Goal: Transaction & Acquisition: Purchase product/service

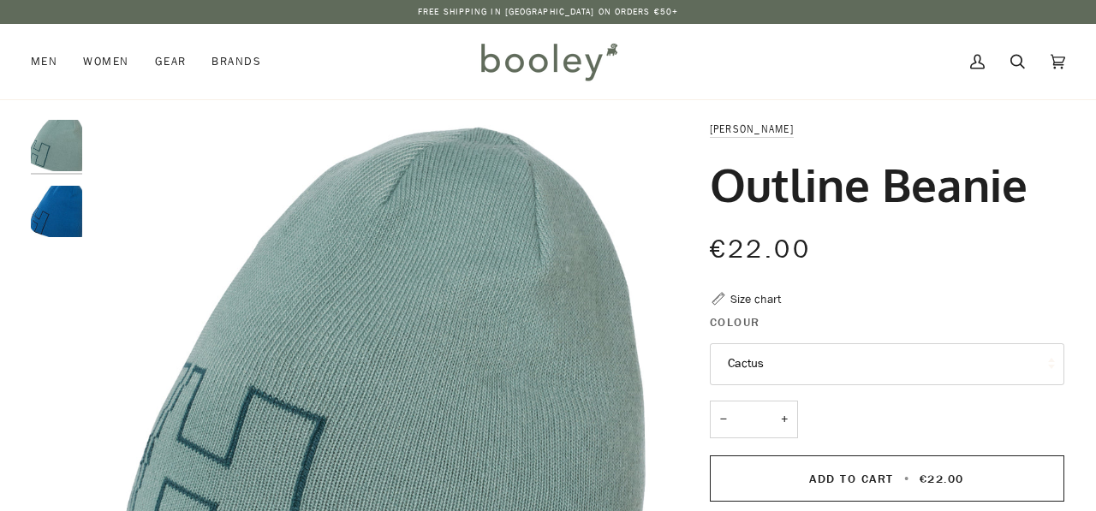
click at [526, 68] on img at bounding box center [549, 62] width 150 height 50
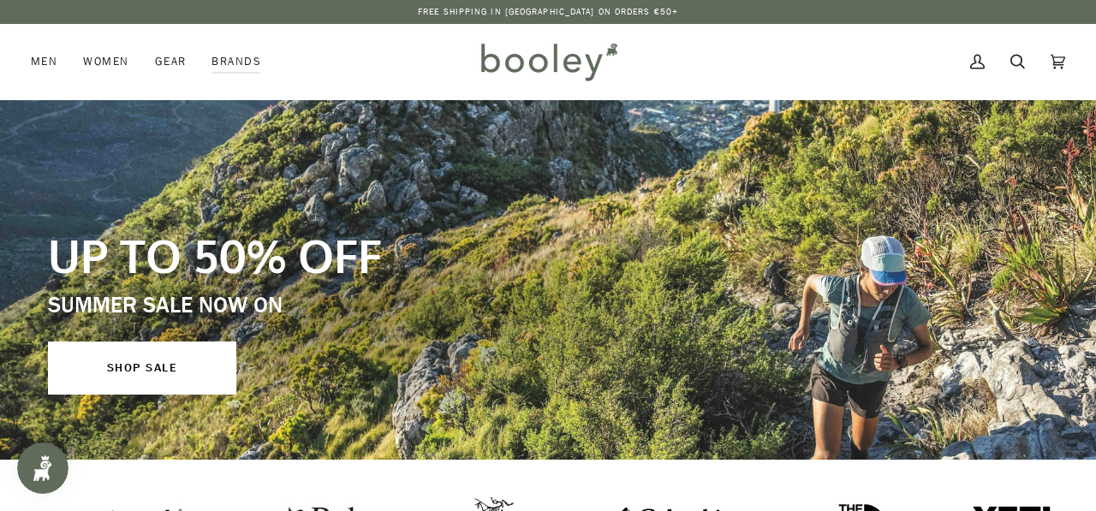
scroll to position [38, 0]
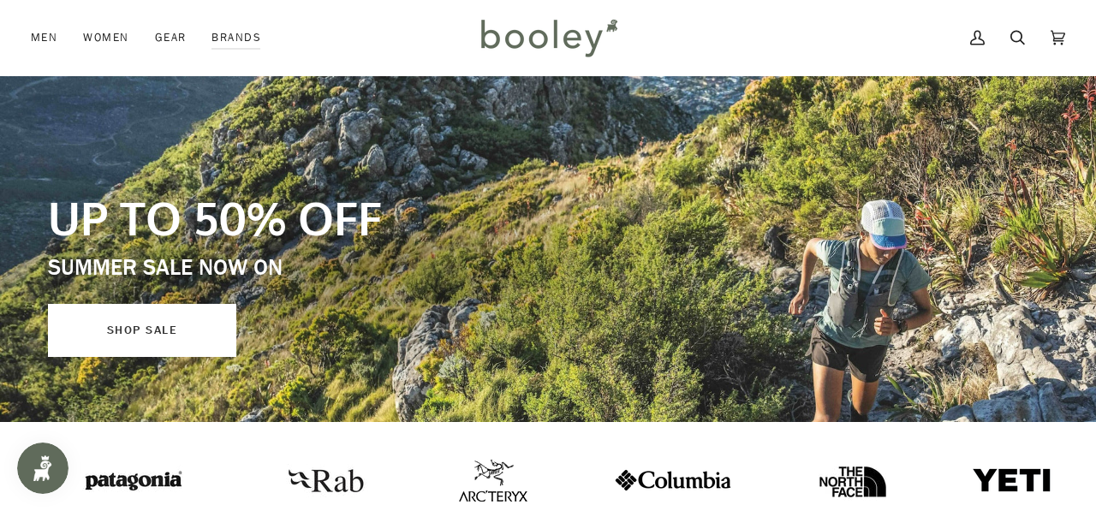
click at [184, 320] on link "SHOP SALE" at bounding box center [142, 330] width 188 height 53
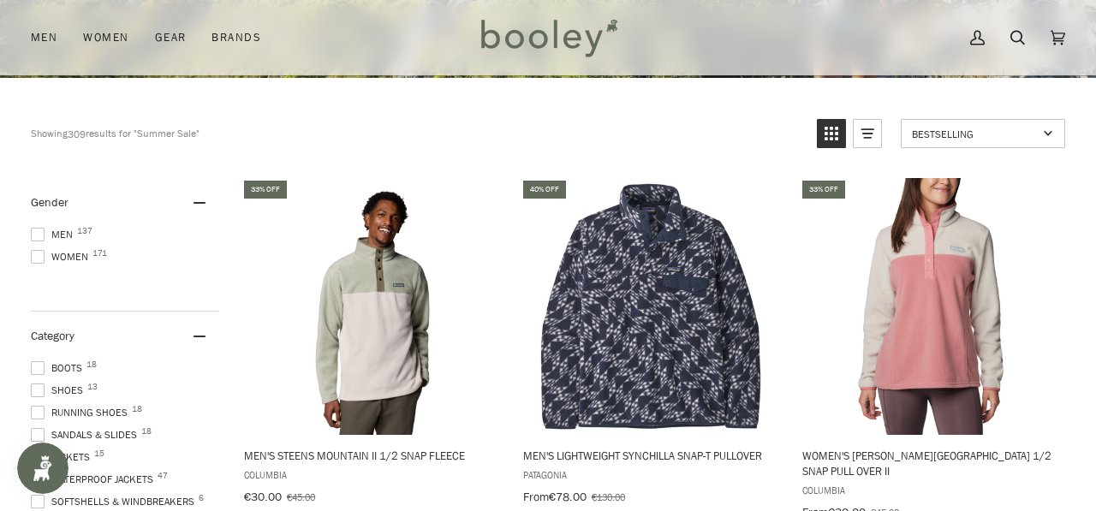
scroll to position [384, 0]
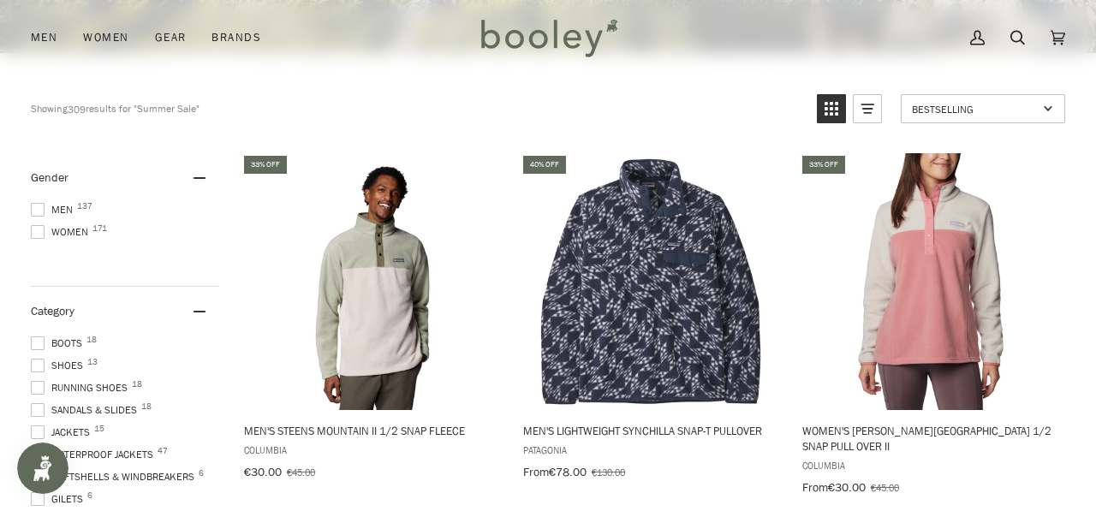
click at [38, 213] on span at bounding box center [38, 210] width 14 height 14
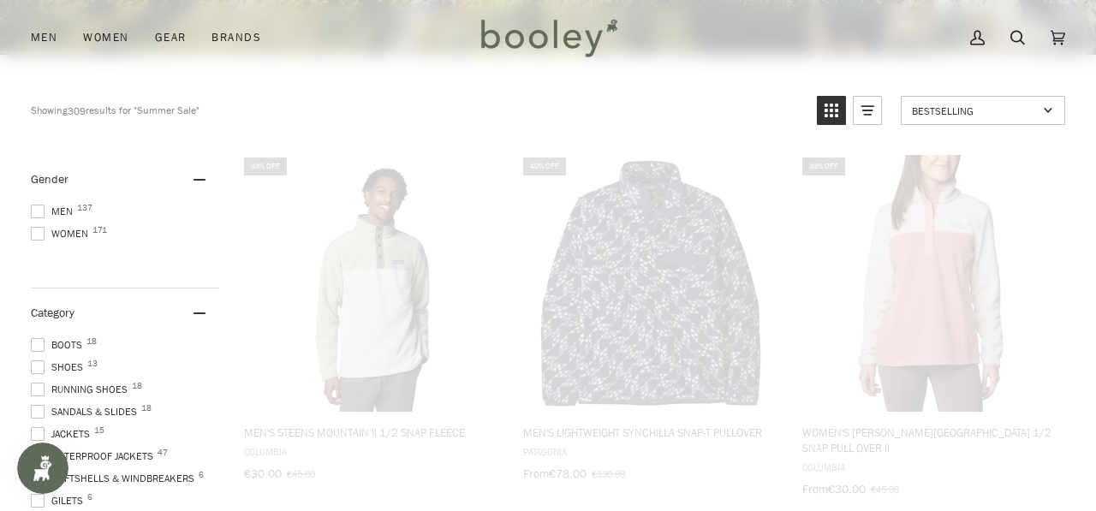
scroll to position [339, 0]
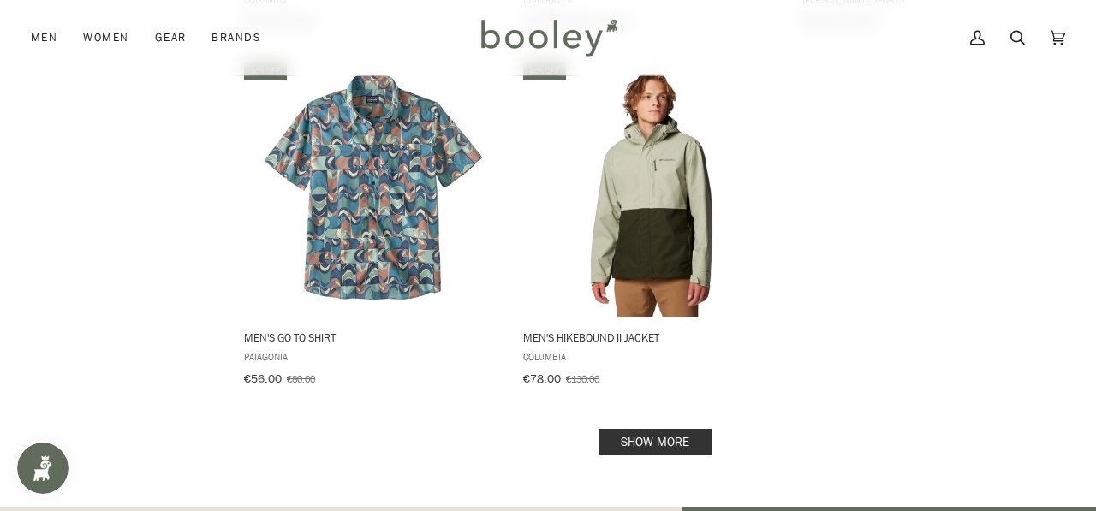
scroll to position [2630, 0]
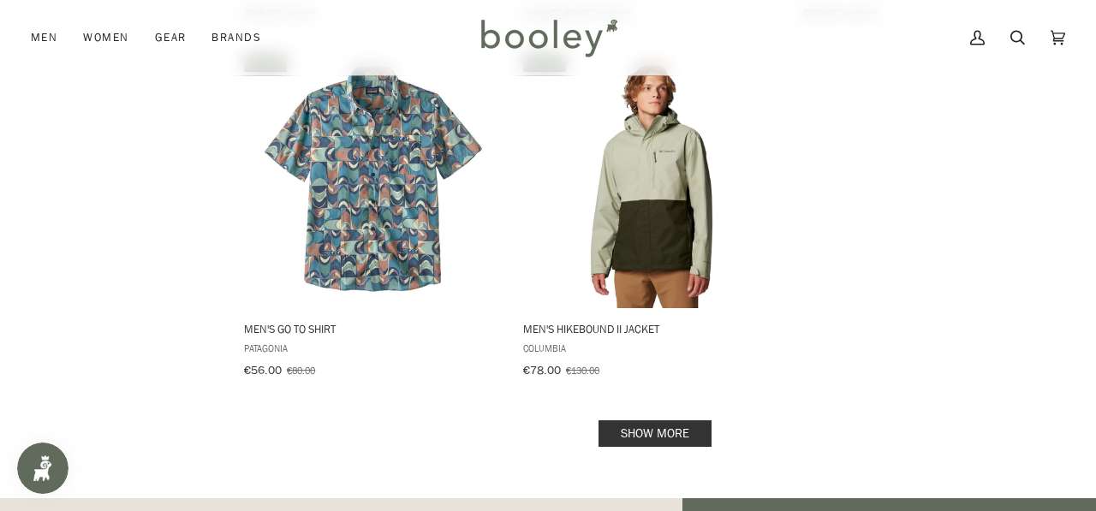
click at [655, 423] on link "Show more" at bounding box center [655, 433] width 113 height 27
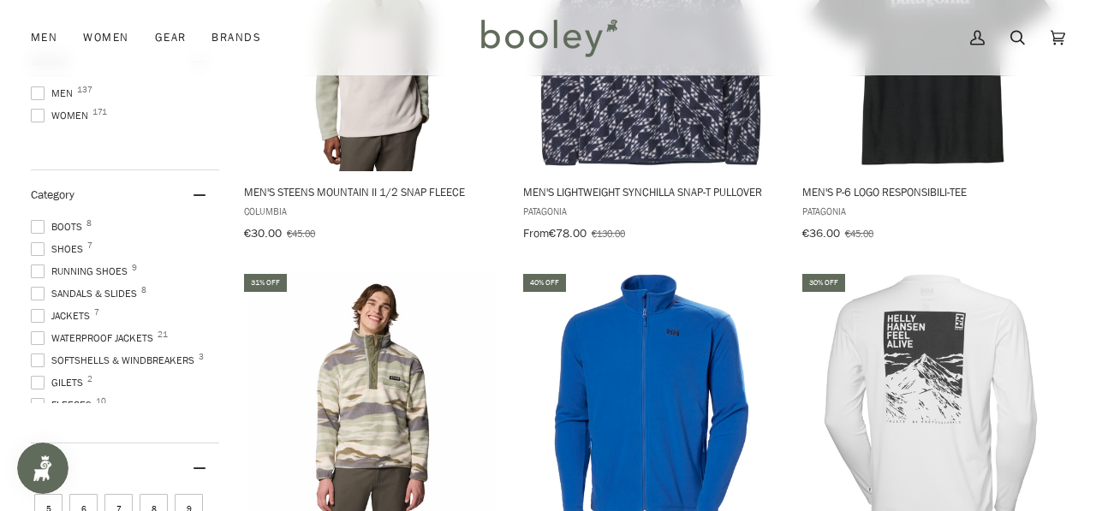
click at [37, 242] on span at bounding box center [38, 249] width 14 height 14
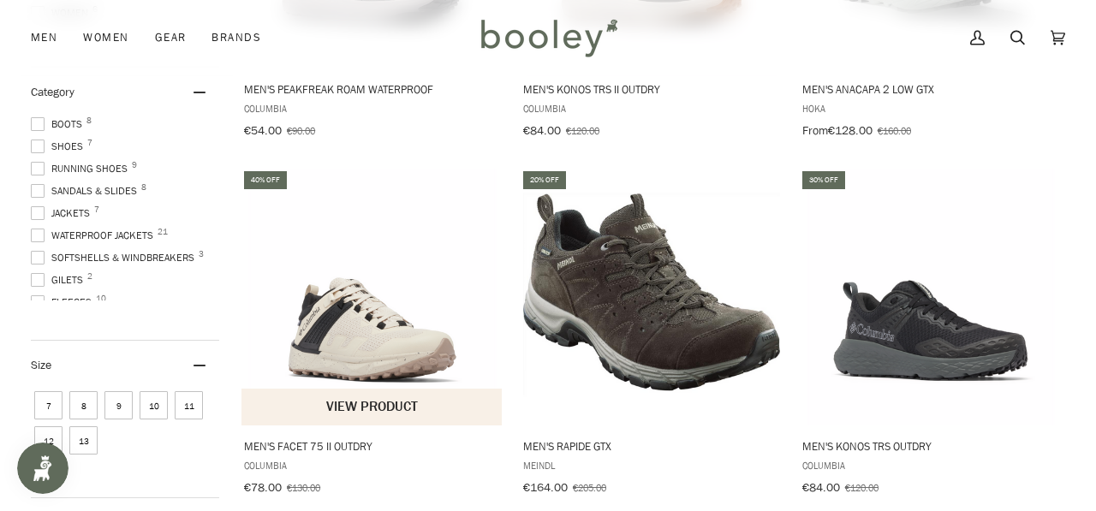
scroll to position [705, 0]
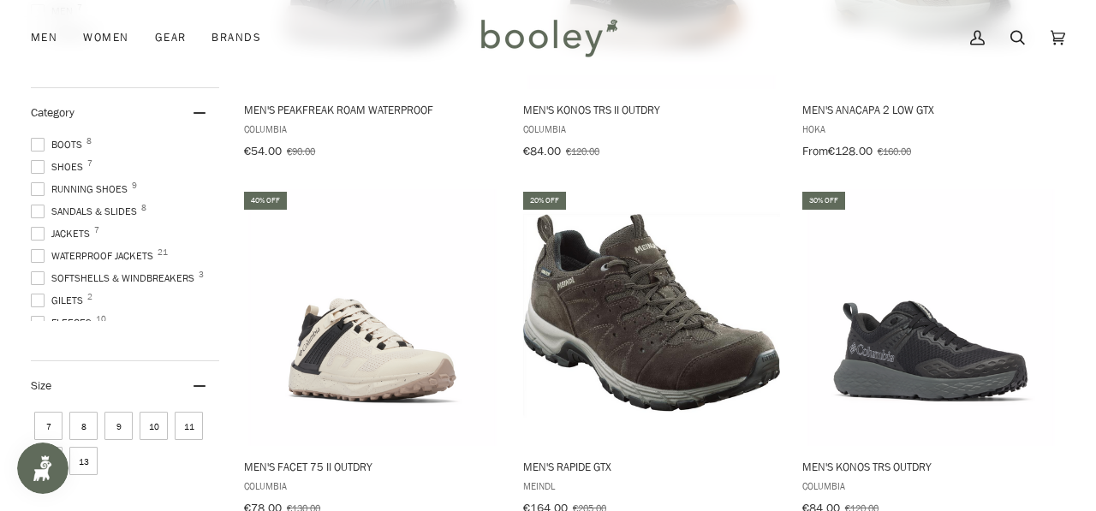
click at [40, 164] on span at bounding box center [38, 167] width 14 height 14
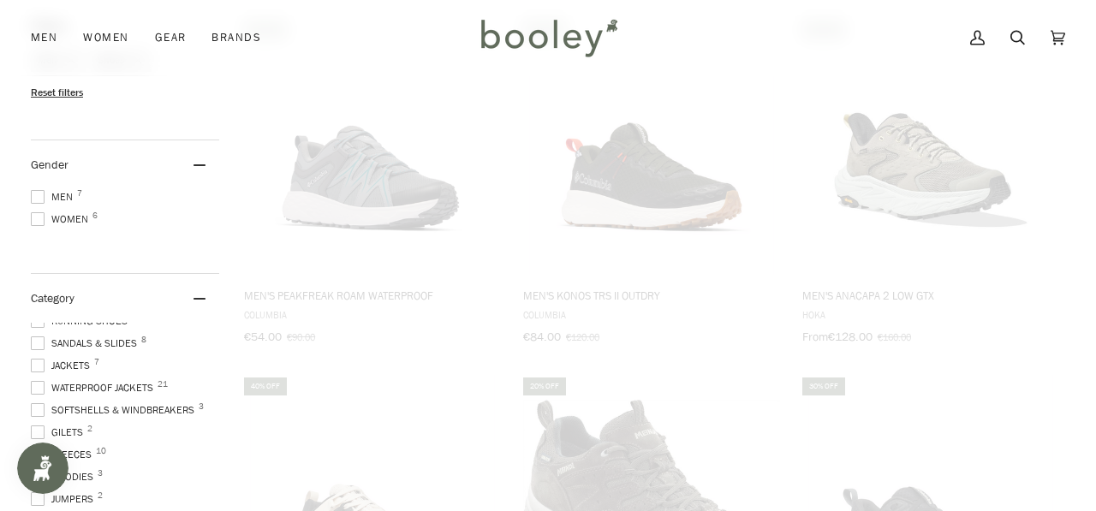
scroll to position [82, 0]
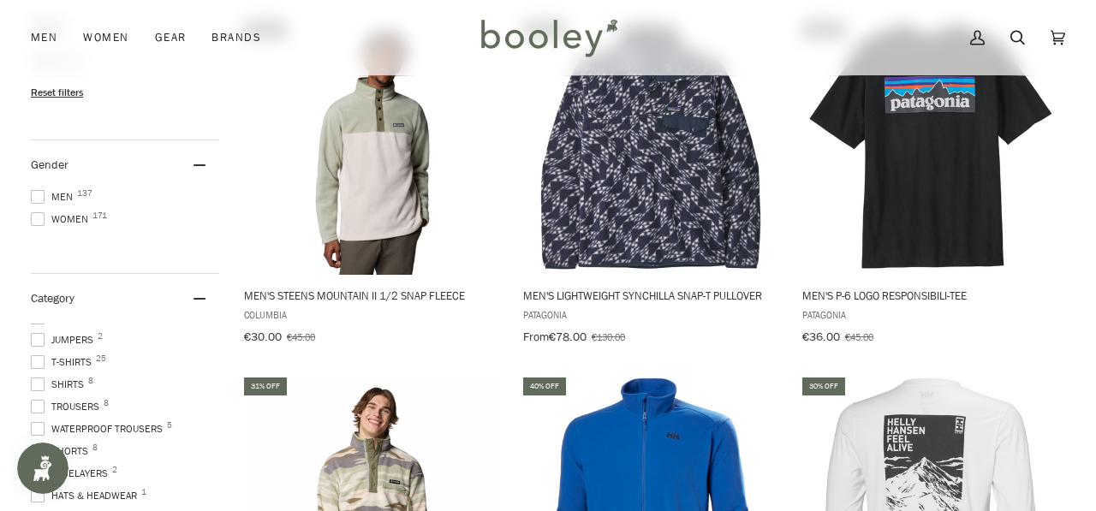
scroll to position [217, 0]
click at [35, 331] on span at bounding box center [38, 337] width 14 height 14
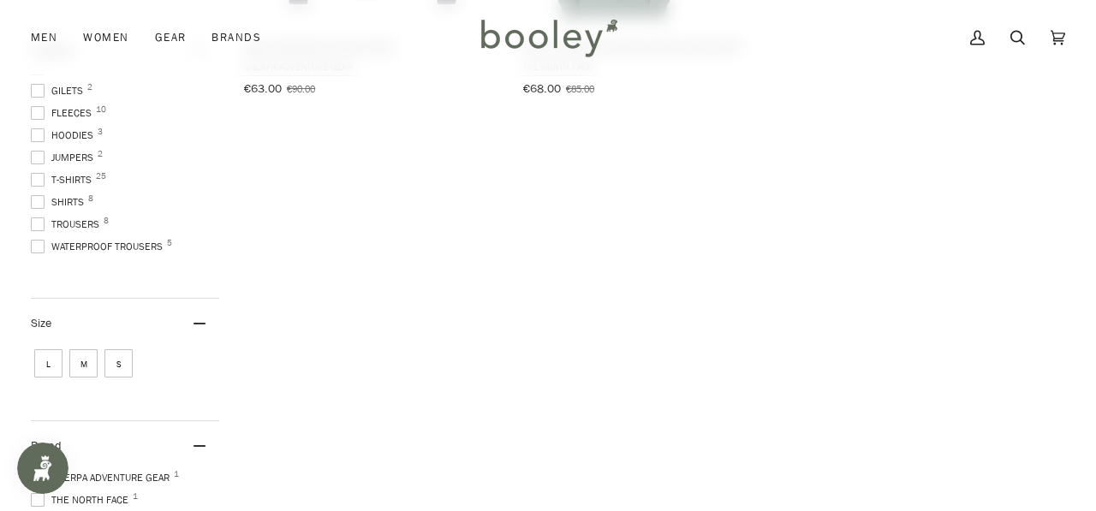
scroll to position [127, 0]
click at [36, 171] on span at bounding box center [38, 178] width 14 height 14
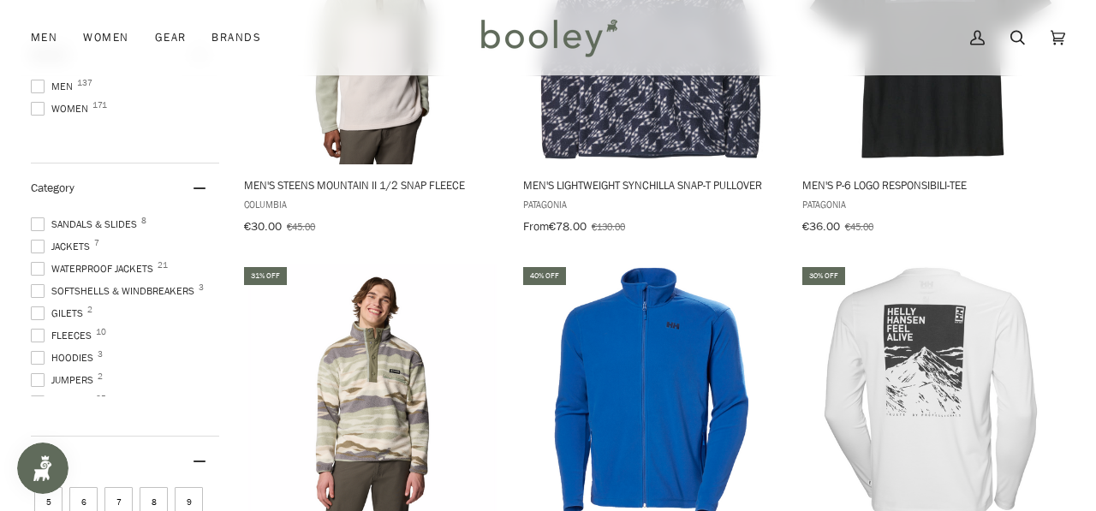
scroll to position [63, 0]
click at [36, 265] on span at bounding box center [38, 269] width 14 height 14
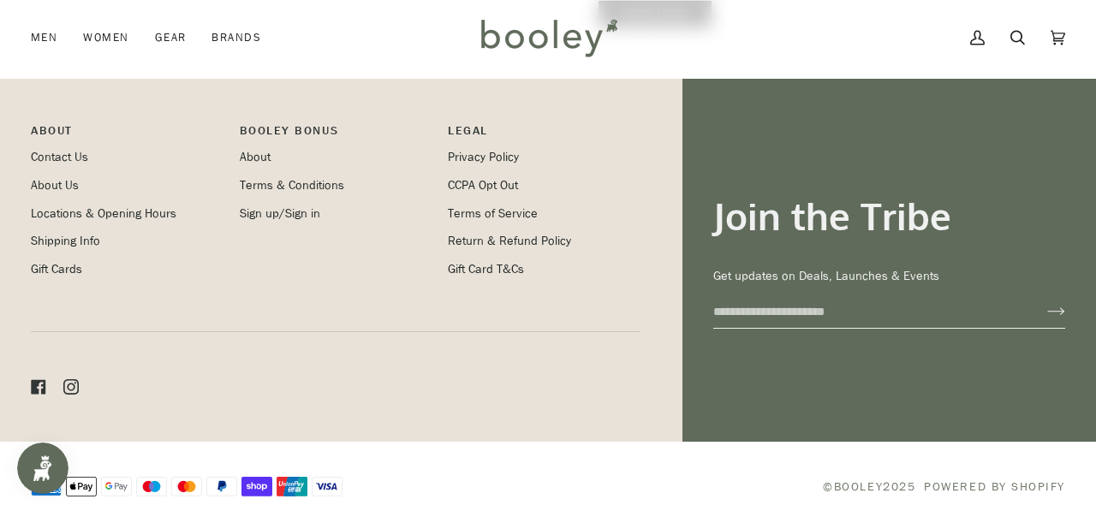
scroll to position [3051, 0]
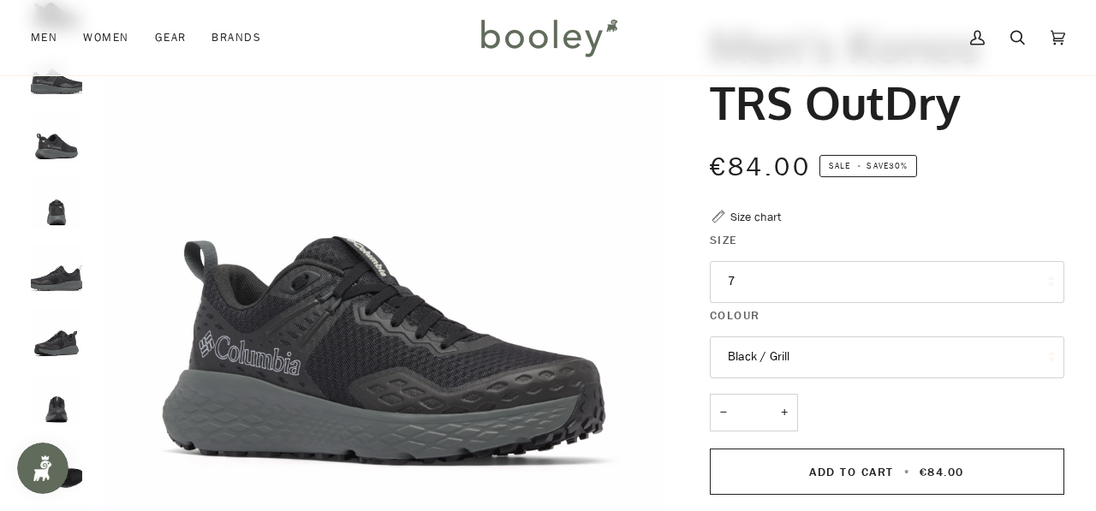
scroll to position [150, 0]
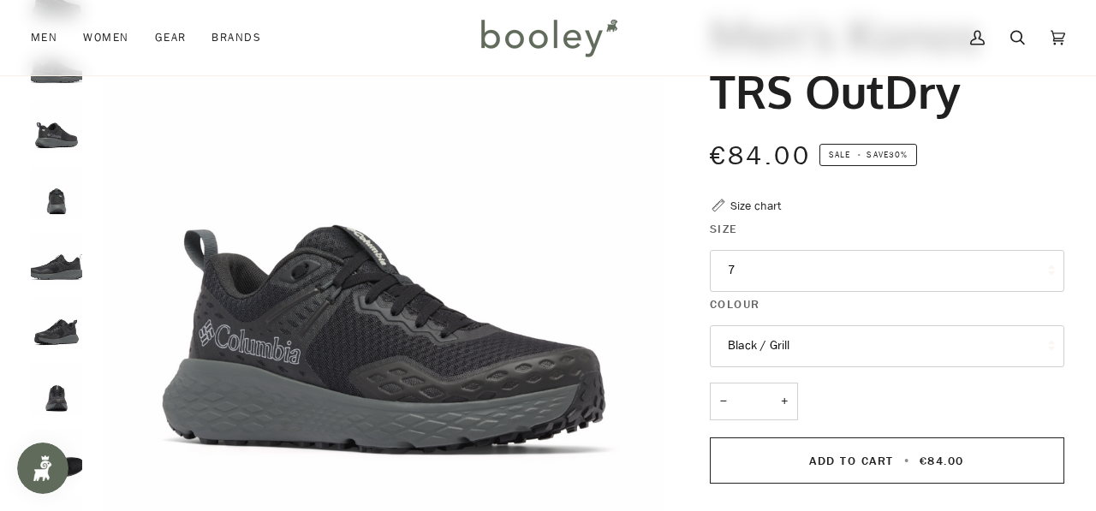
click at [72, 332] on img "Columbia Men's Konos TRS OutDry Black / Grill - Booley Galway" at bounding box center [56, 323] width 51 height 51
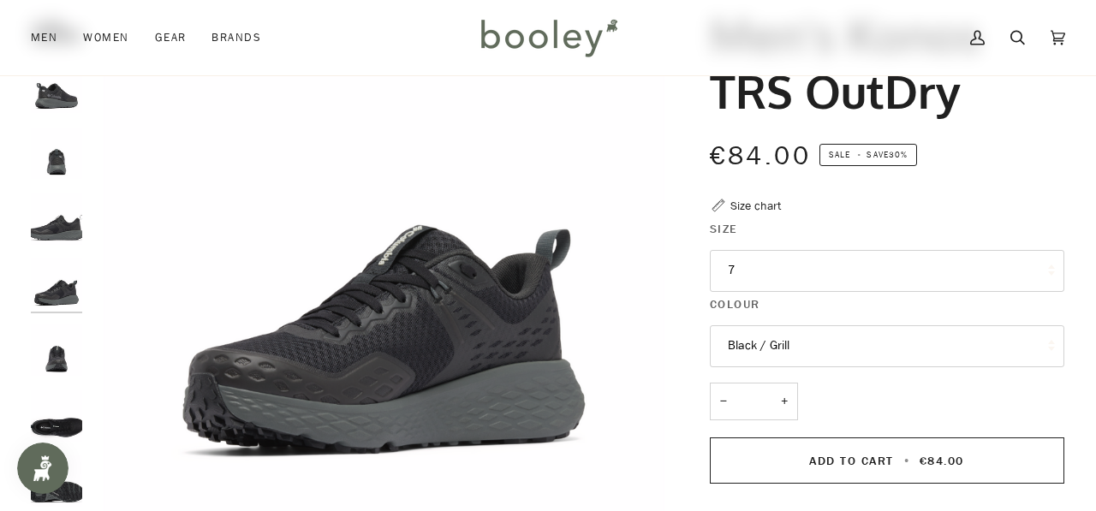
scroll to position [60, 0]
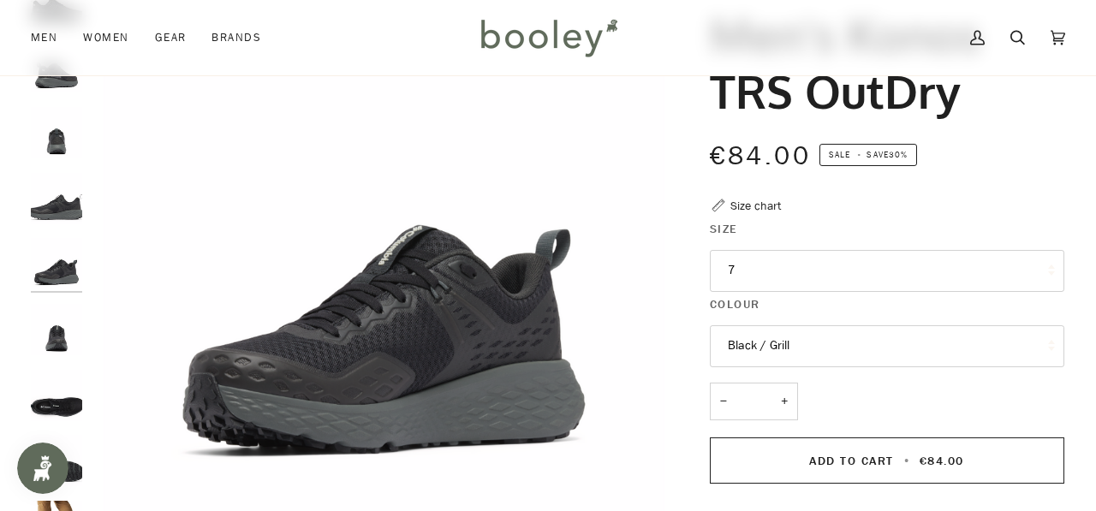
click at [61, 283] on img "Columbia Men's Konos TRS OutDry Black / Grill - Booley Galway" at bounding box center [56, 263] width 51 height 51
click at [67, 208] on img "Columbia Men's Konos TRS OutDry Black / Grill - Booley Galway" at bounding box center [56, 198] width 51 height 51
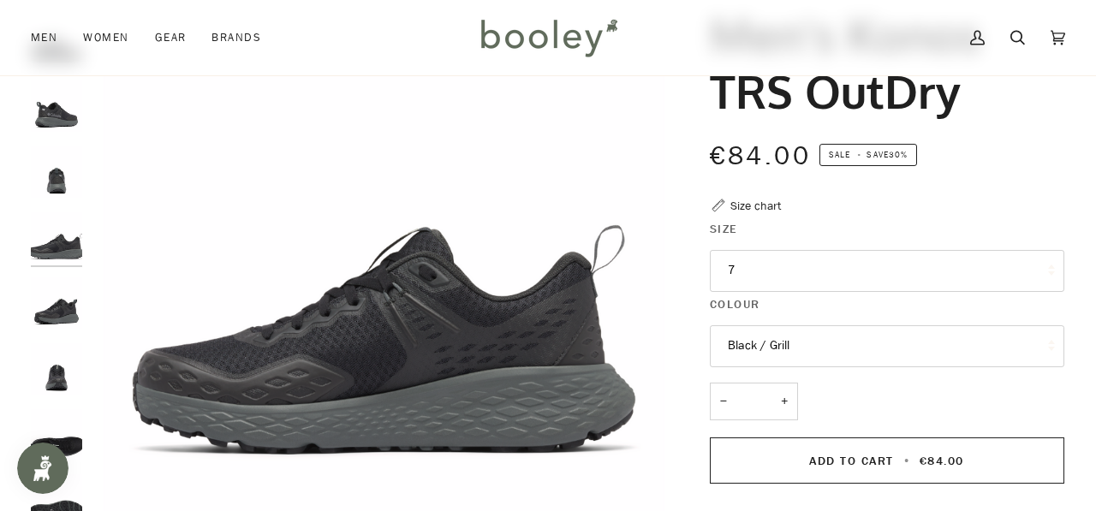
scroll to position [0, 0]
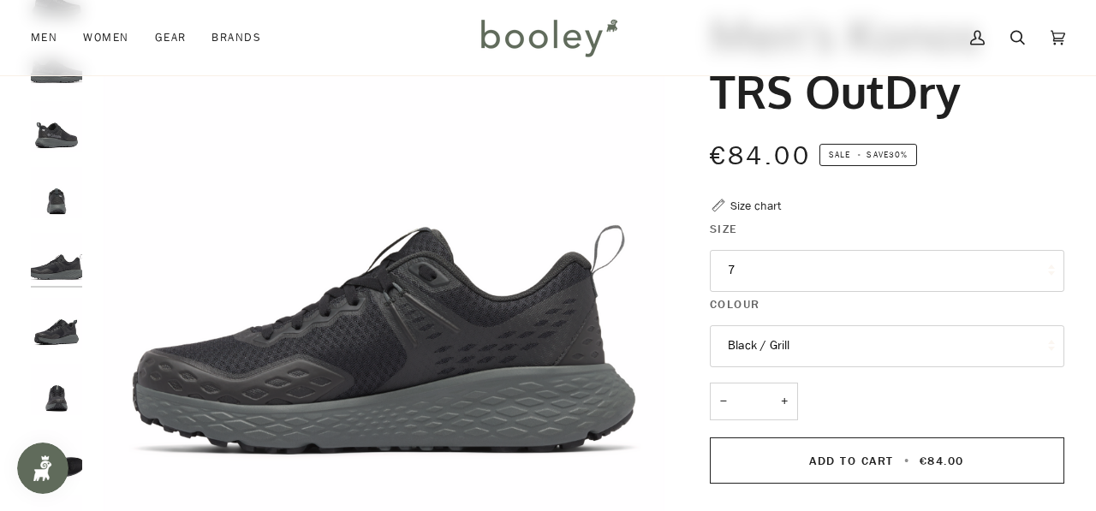
click at [796, 269] on button "7" at bounding box center [887, 271] width 355 height 42
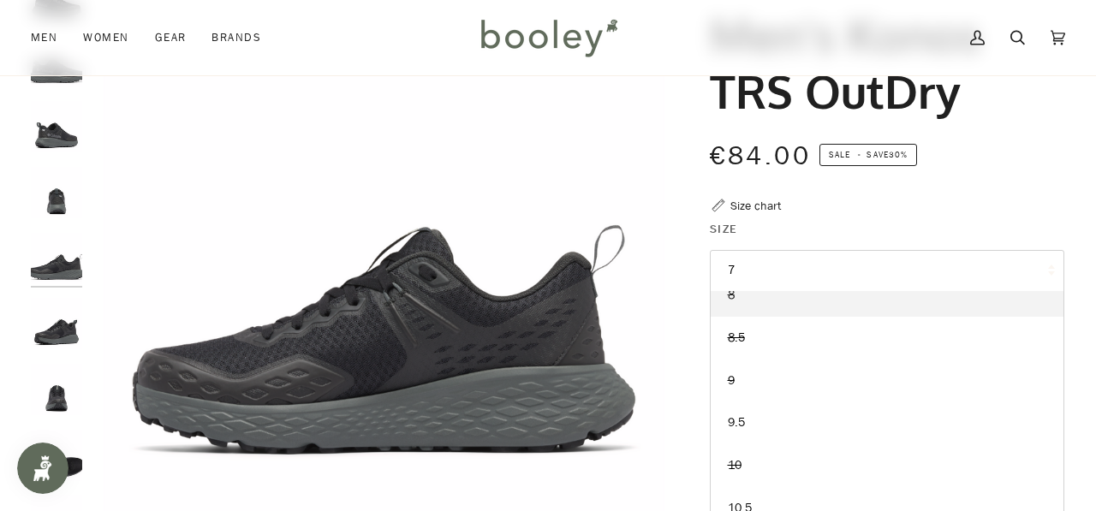
scroll to position [169, 0]
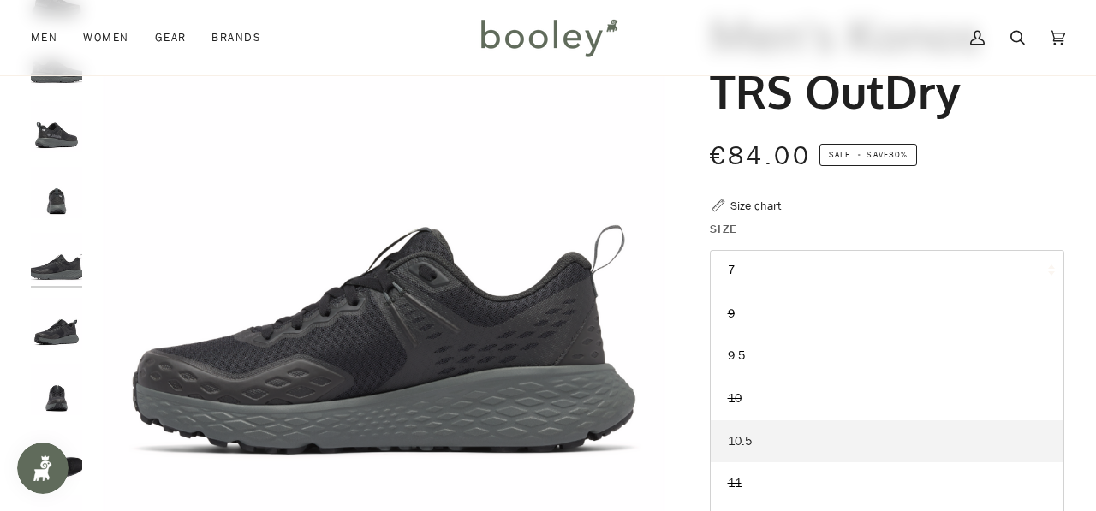
click at [779, 438] on link "10.5" at bounding box center [887, 441] width 353 height 43
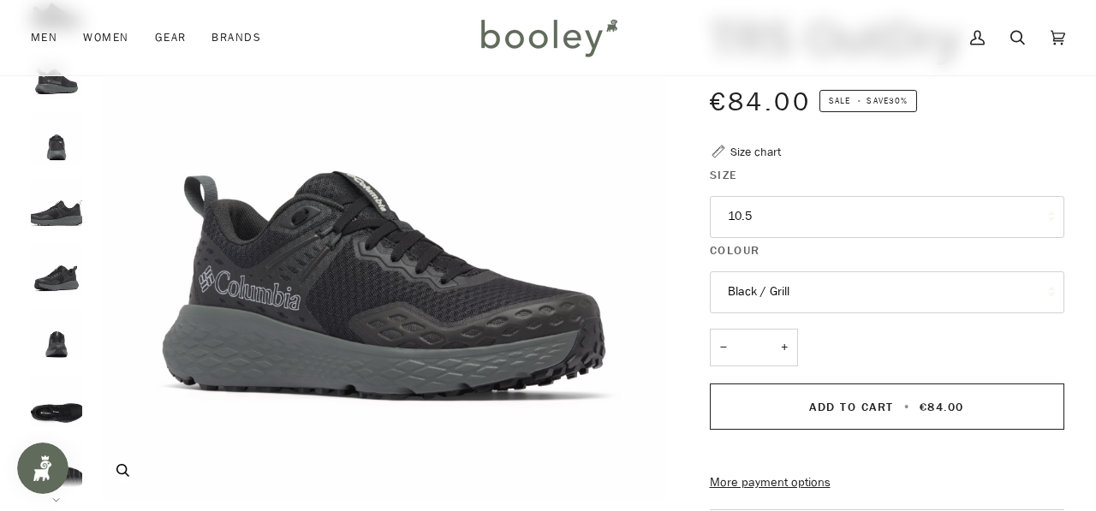
scroll to position [209, 0]
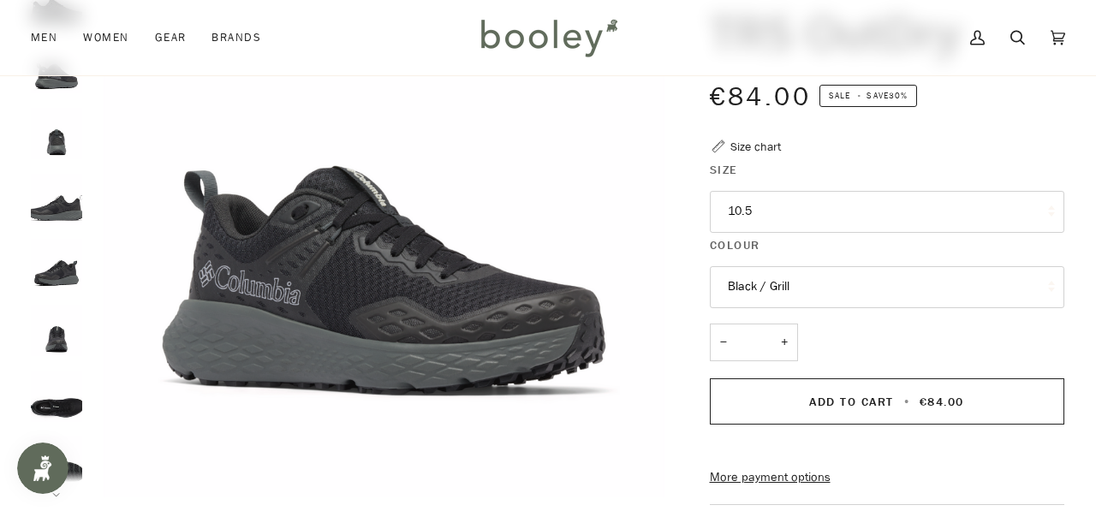
click at [43, 331] on img "Columbia Men's Konos TRS OutDry Black / Grill - Booley Galway" at bounding box center [56, 330] width 51 height 51
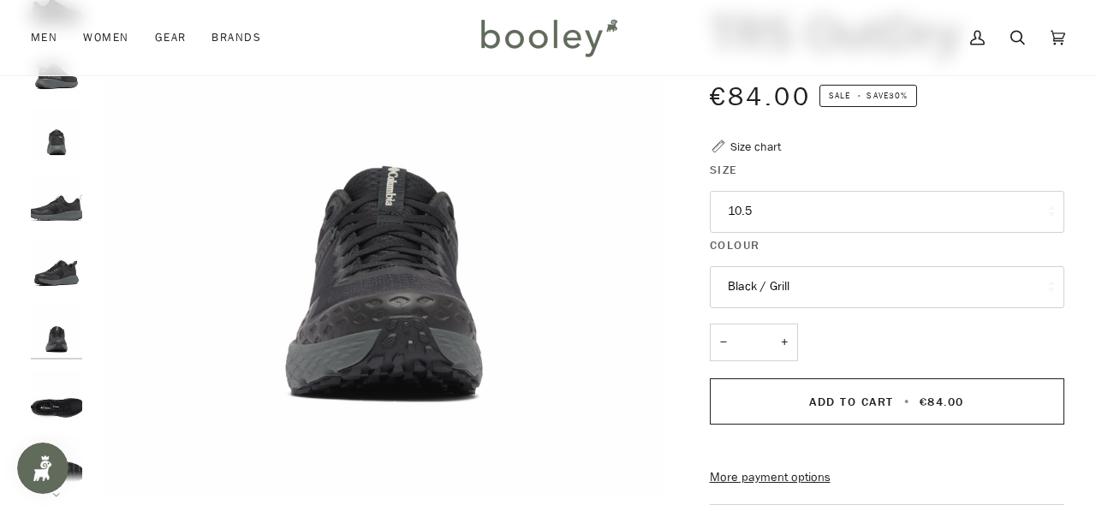
scroll to position [70, 0]
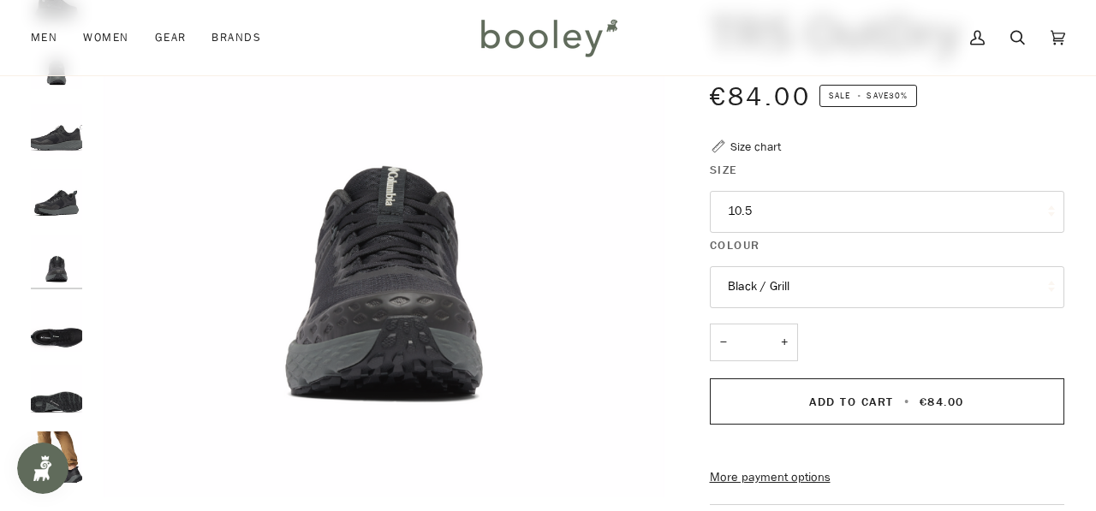
click at [43, 263] on img "Columbia Men's Konos TRS OutDry Black / Grill - Booley Galway" at bounding box center [56, 260] width 51 height 51
click at [45, 259] on img "Columbia Men's Konos TRS OutDry Black / Grill - Booley Galway" at bounding box center [56, 260] width 51 height 51
click at [51, 195] on img "Columbia Men's Konos TRS OutDry Black / Grill - Booley Galway" at bounding box center [56, 194] width 51 height 51
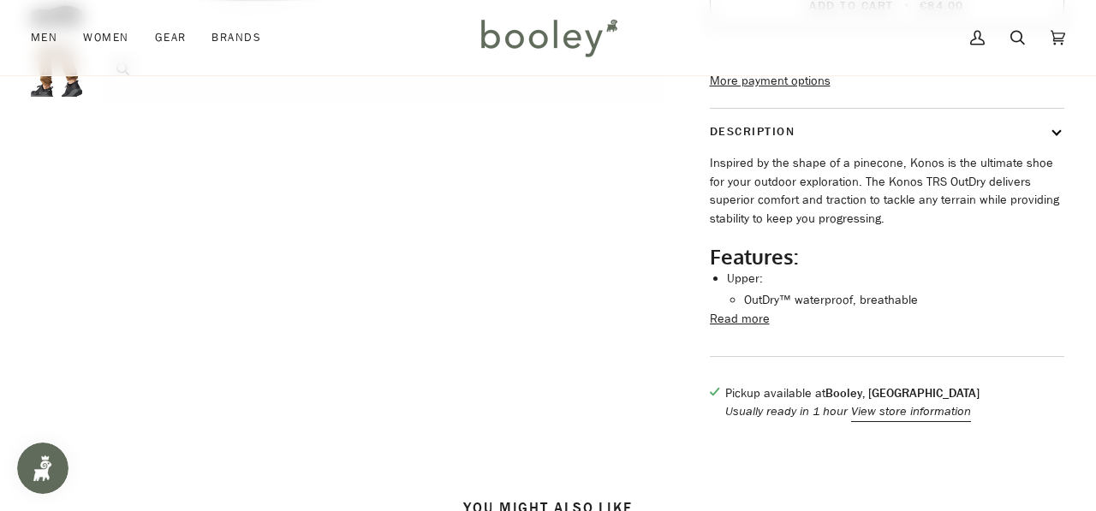
scroll to position [762, 0]
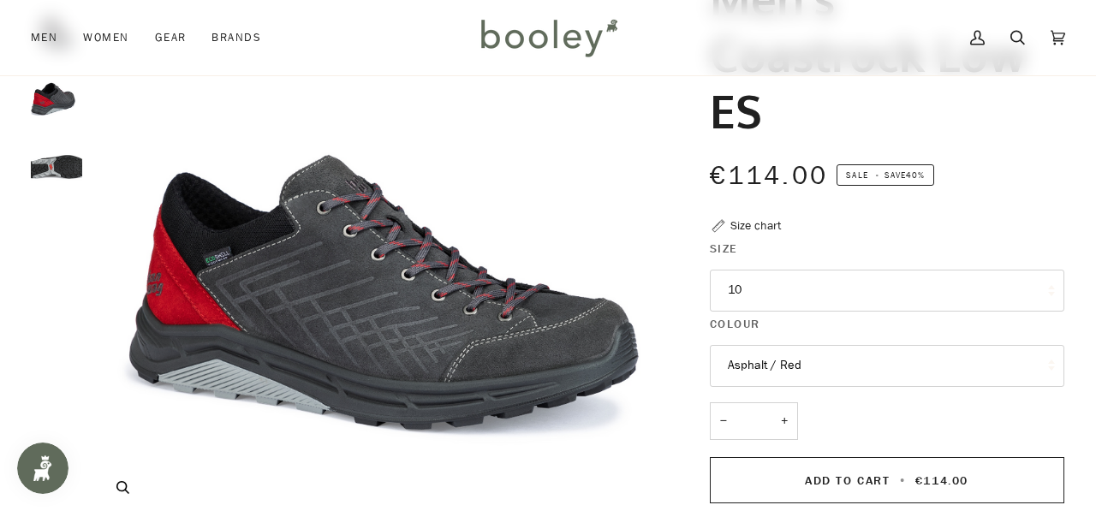
scroll to position [230, 0]
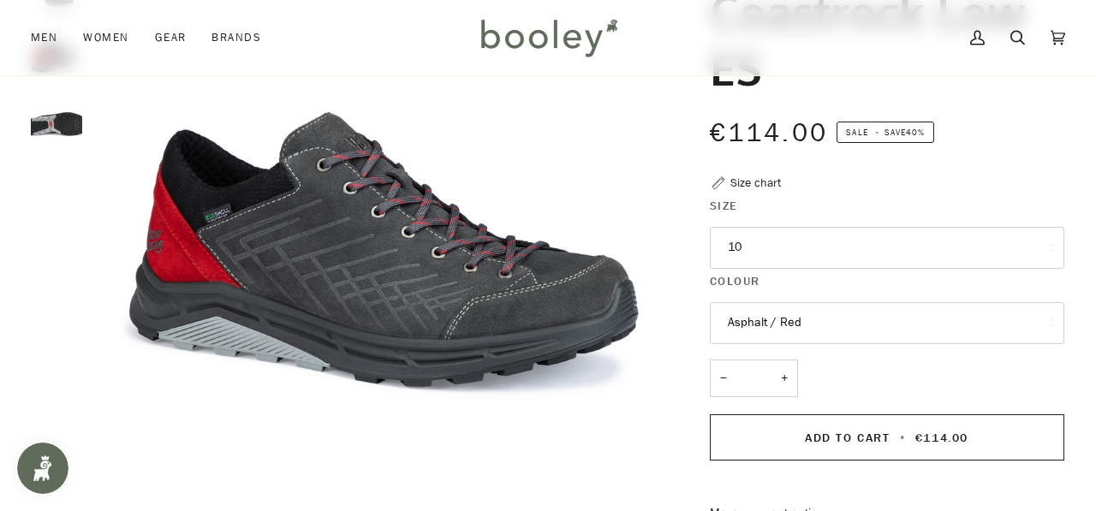
click at [796, 250] on button "10" at bounding box center [887, 248] width 355 height 42
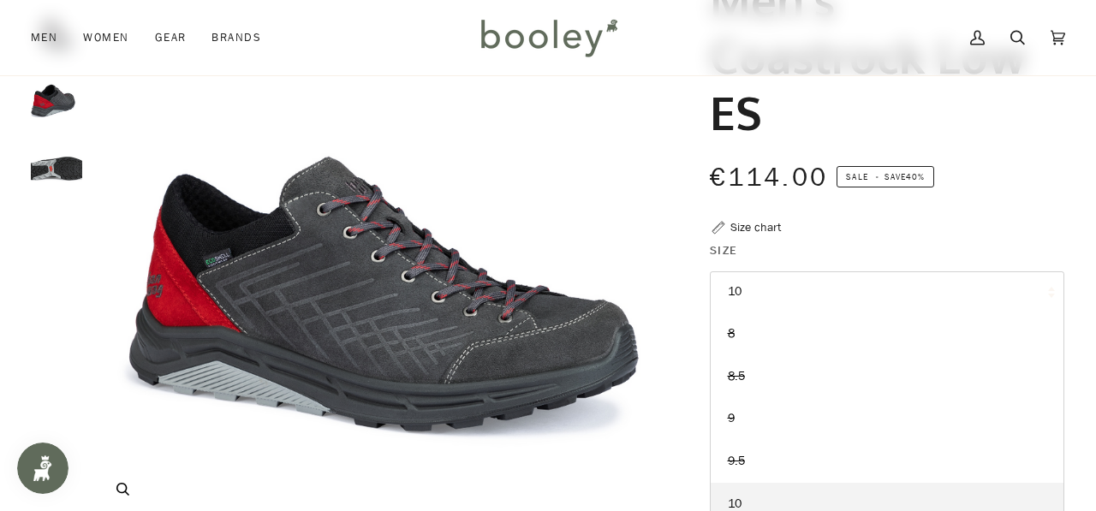
scroll to position [135, 0]
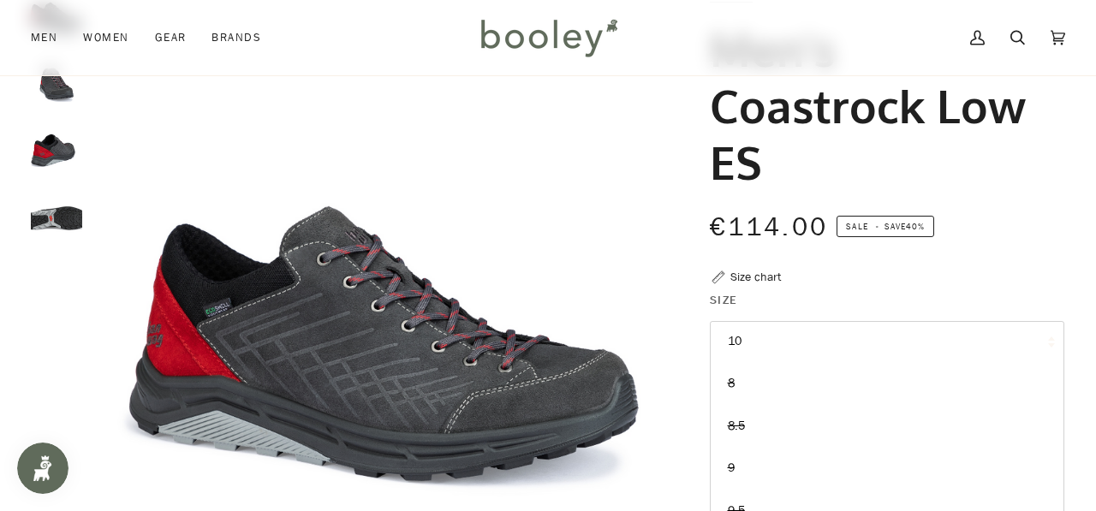
click at [75, 215] on img "Hanwag Men's Coastrock Low ES Asphalt / Red - Booley Galway" at bounding box center [56, 207] width 51 height 51
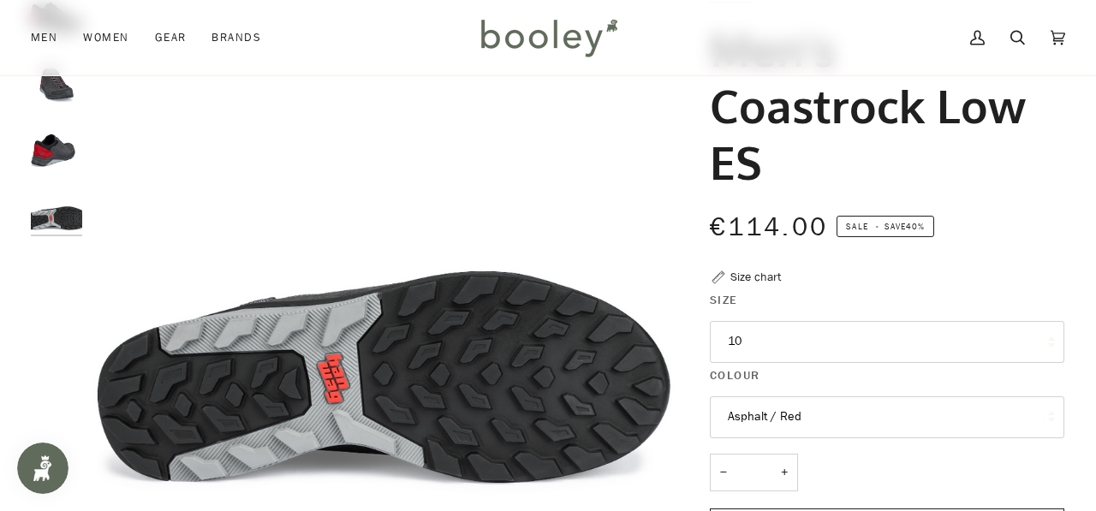
click at [52, 161] on img "Hanwag Men's Coastrock Low ES Asphalt / Red - Booley Galway" at bounding box center [56, 141] width 51 height 51
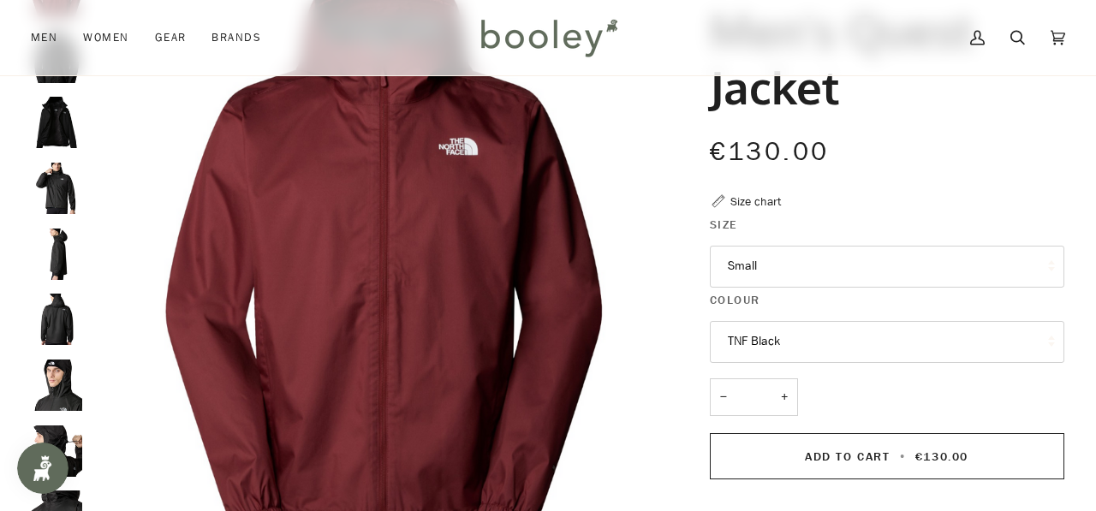
scroll to position [156, 0]
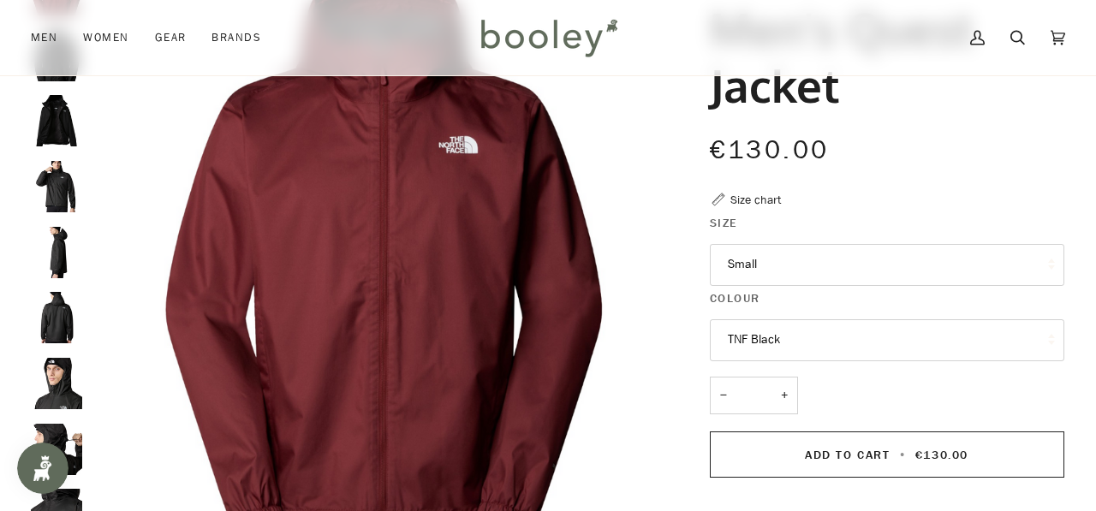
click at [742, 343] on button "TNF Black" at bounding box center [887, 340] width 355 height 42
click at [655, 314] on img "The North Face Men's Quest Jacket Sumac - Booley Galway" at bounding box center [384, 257] width 587 height 587
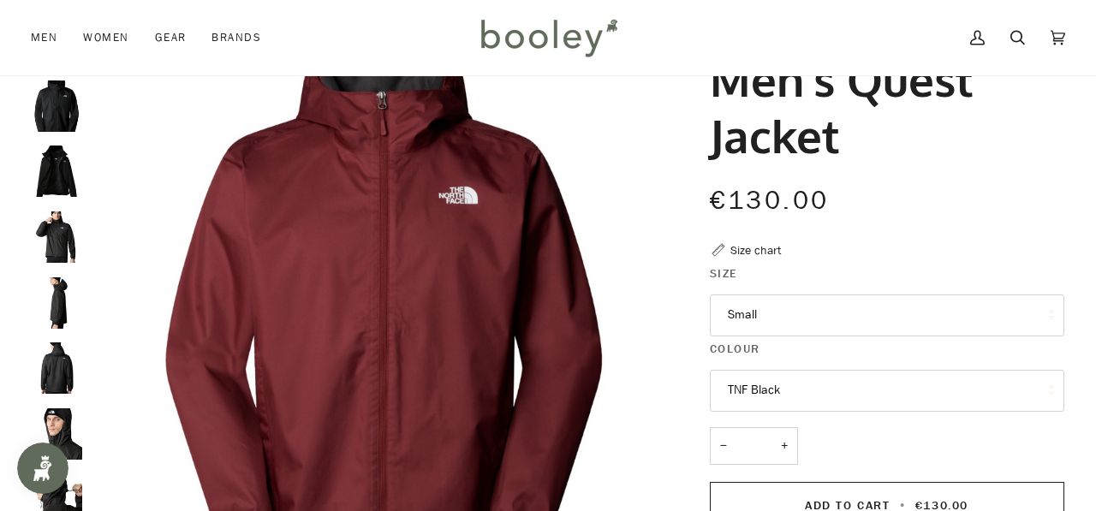
scroll to position [90, 0]
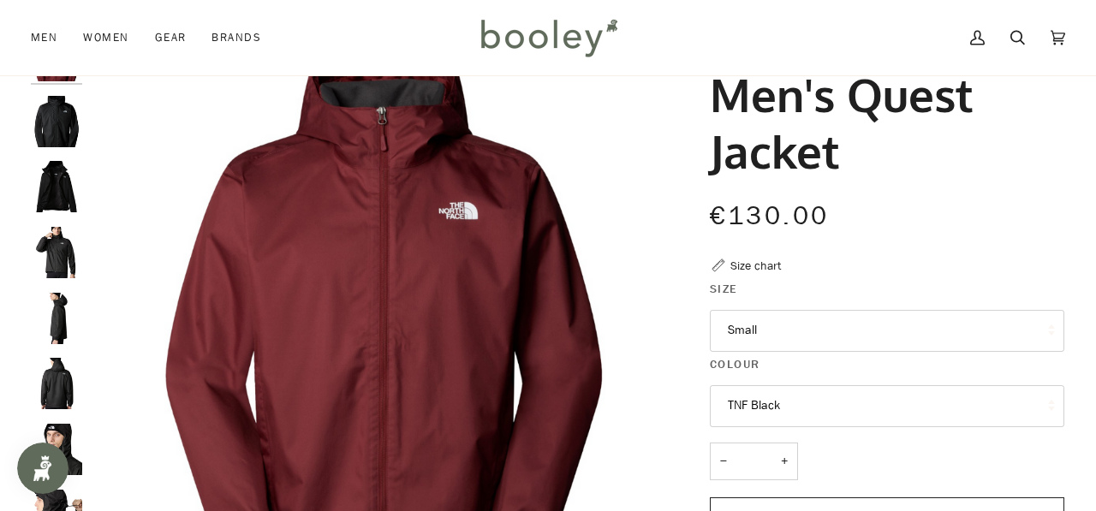
click at [739, 329] on button "Small" at bounding box center [887, 331] width 355 height 42
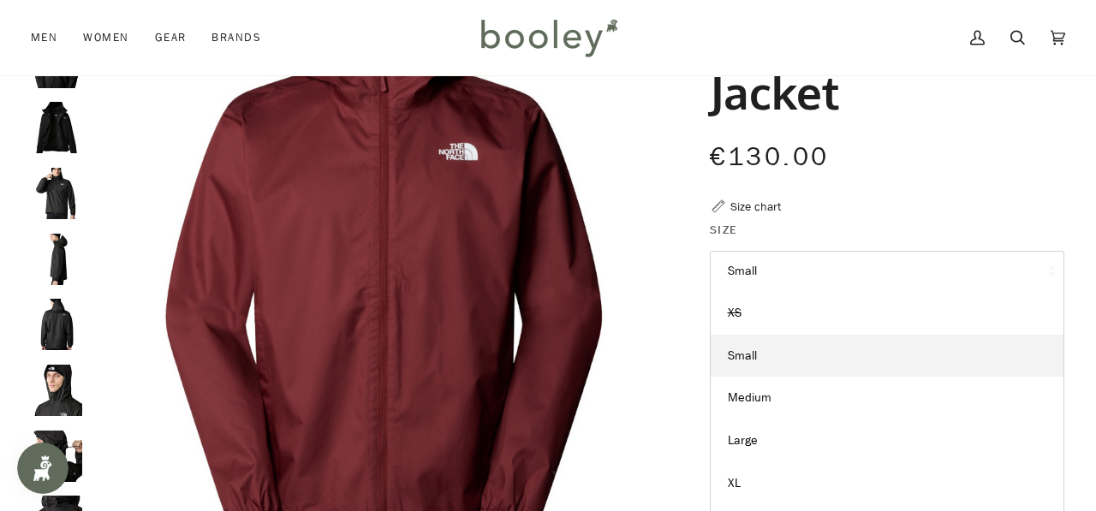
scroll to position [186, 0]
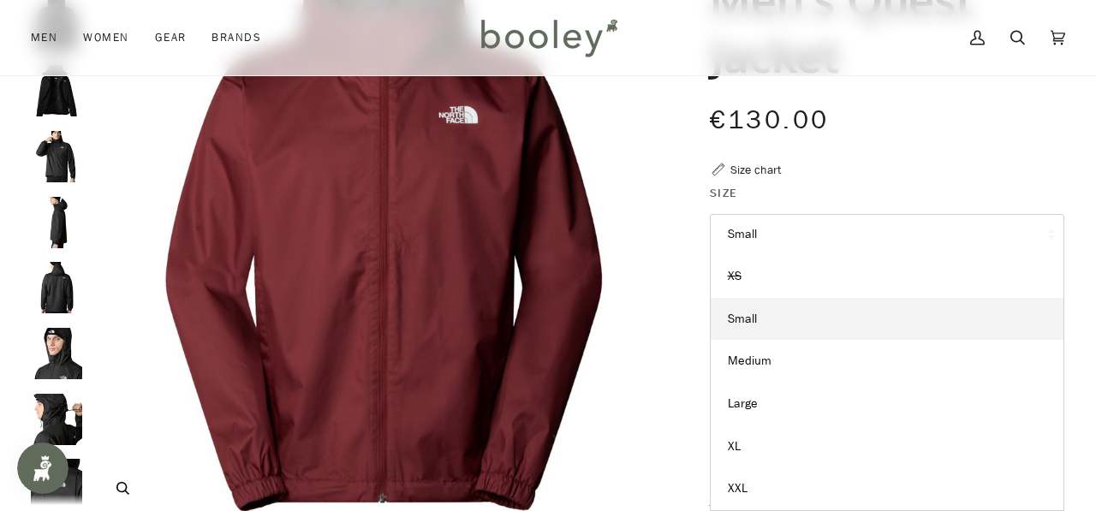
click at [671, 327] on img "The North Face Men's Quest Jacket Sumac - Booley Galway" at bounding box center [384, 227] width 587 height 587
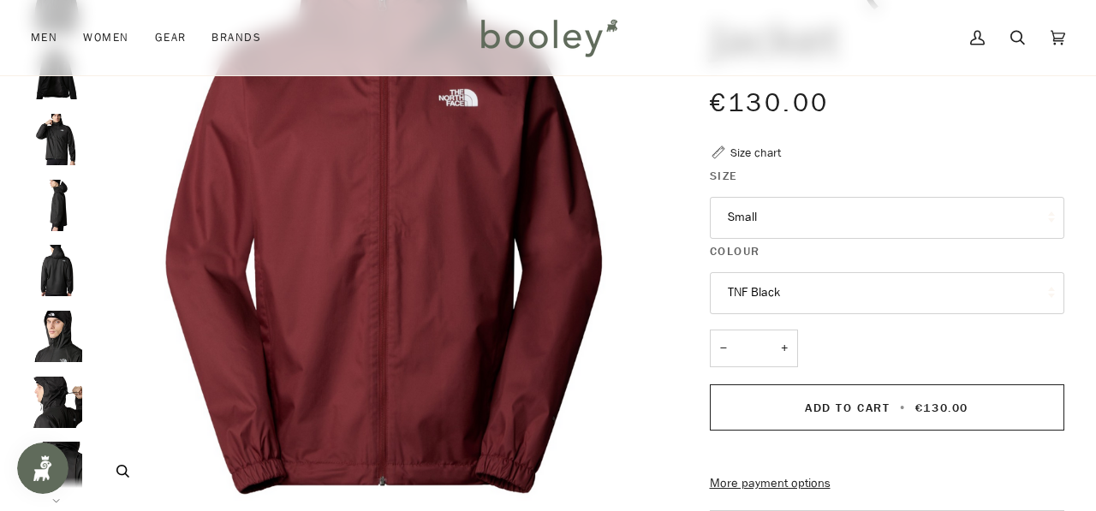
scroll to position [242, 0]
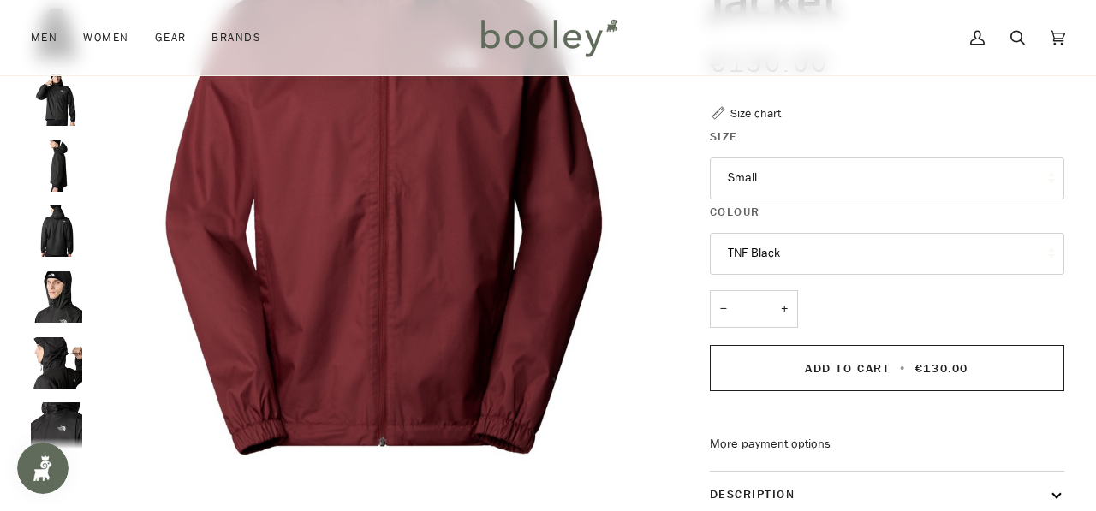
click at [772, 181] on button "Small" at bounding box center [887, 179] width 355 height 42
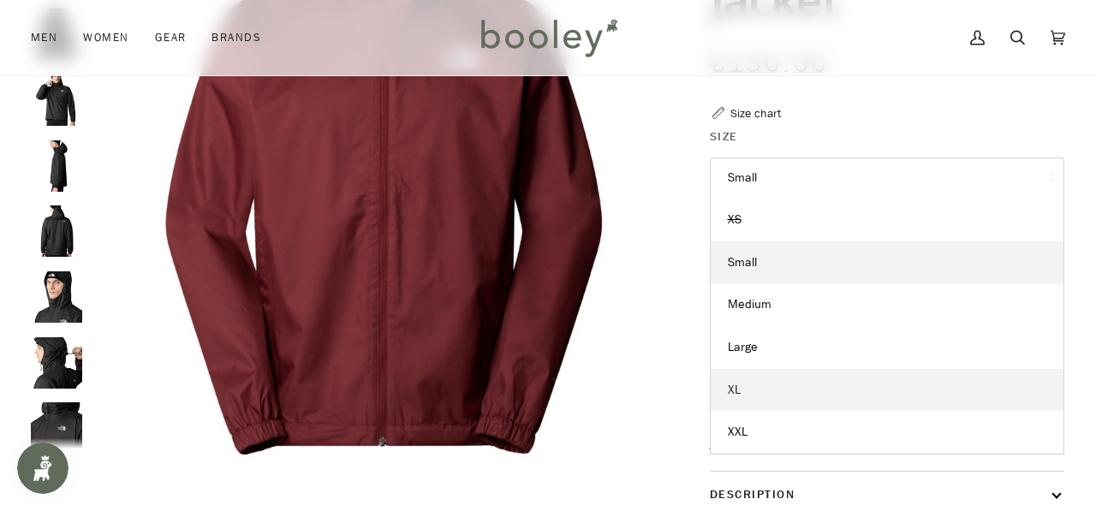
click at [757, 389] on link "XL" at bounding box center [887, 390] width 353 height 43
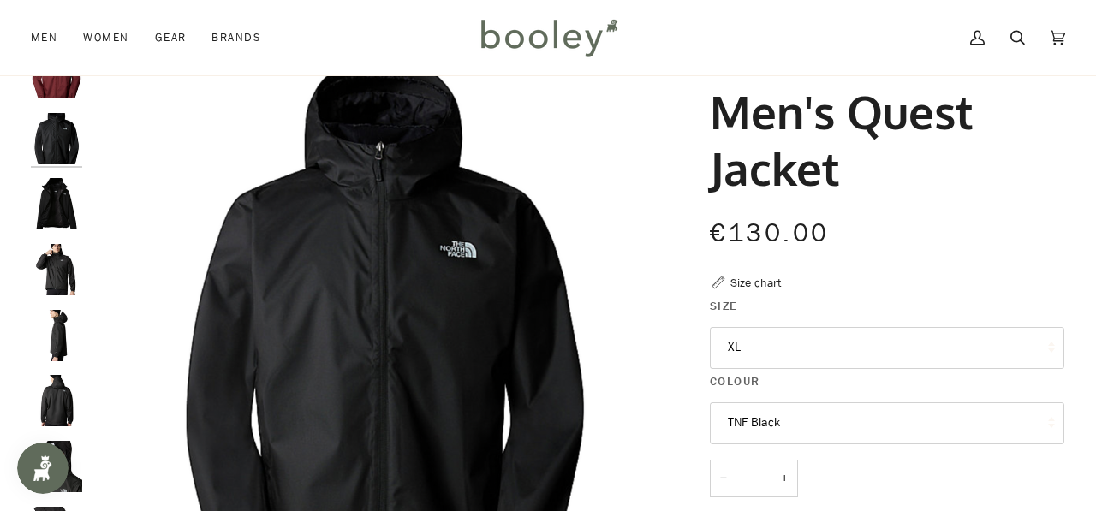
scroll to position [74, 0]
click at [69, 260] on img "The North Face Men's Quest Jacket TNF Black - Booley Galway" at bounding box center [56, 268] width 51 height 51
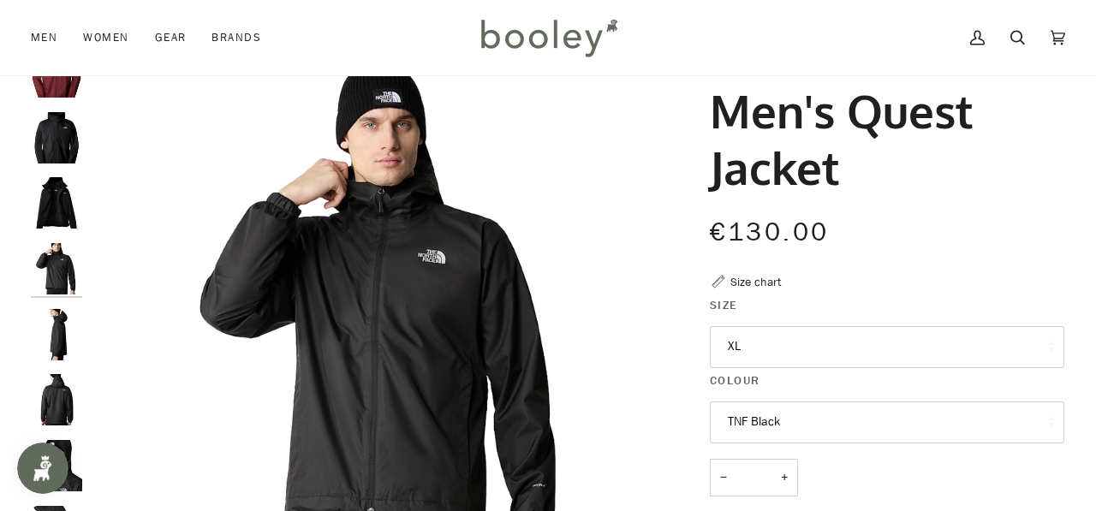
click at [59, 320] on img "The North Face Men's Quest Jacket TNF Black - Booley Galway" at bounding box center [56, 334] width 51 height 51
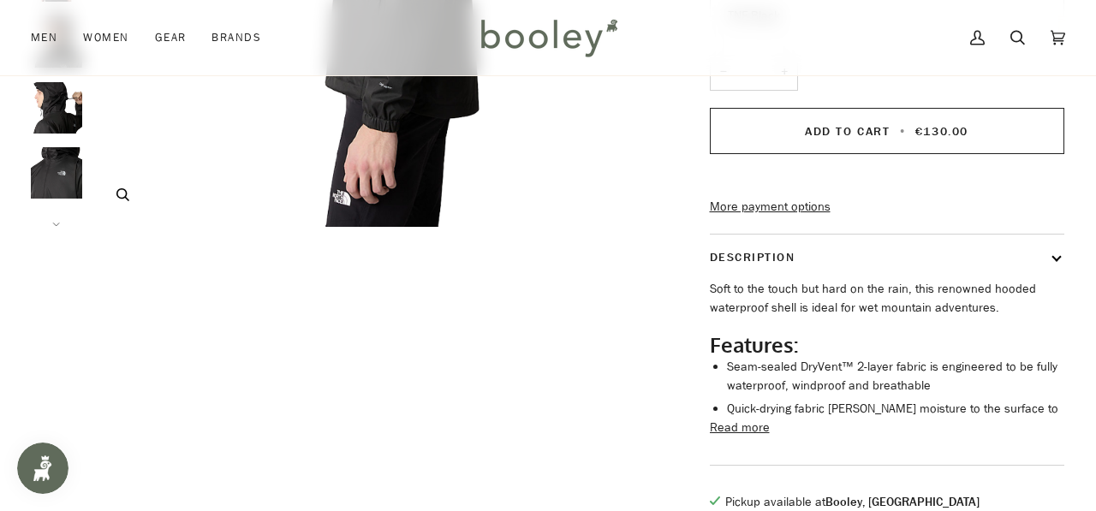
scroll to position [454, 0]
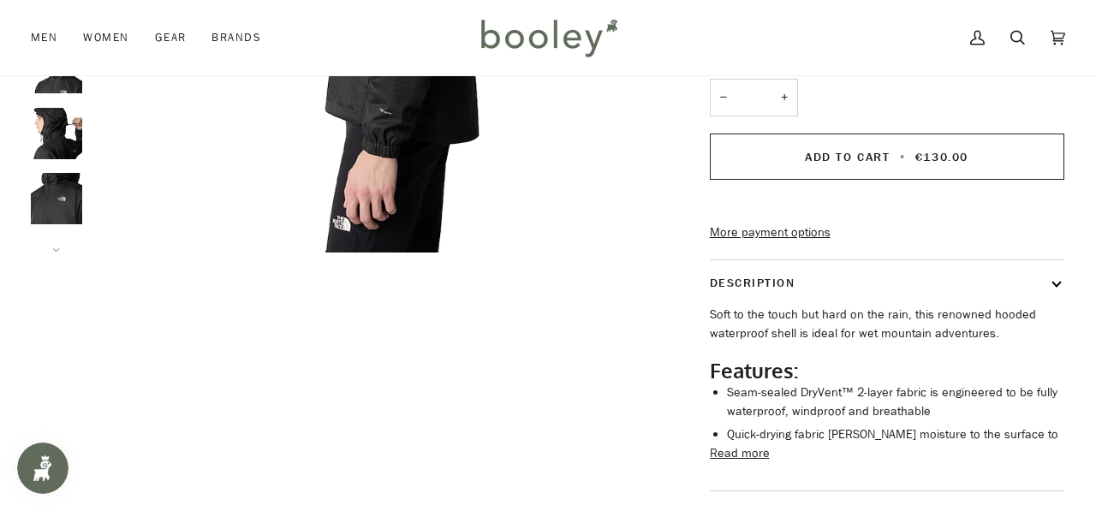
click at [492, 32] on img at bounding box center [549, 38] width 150 height 50
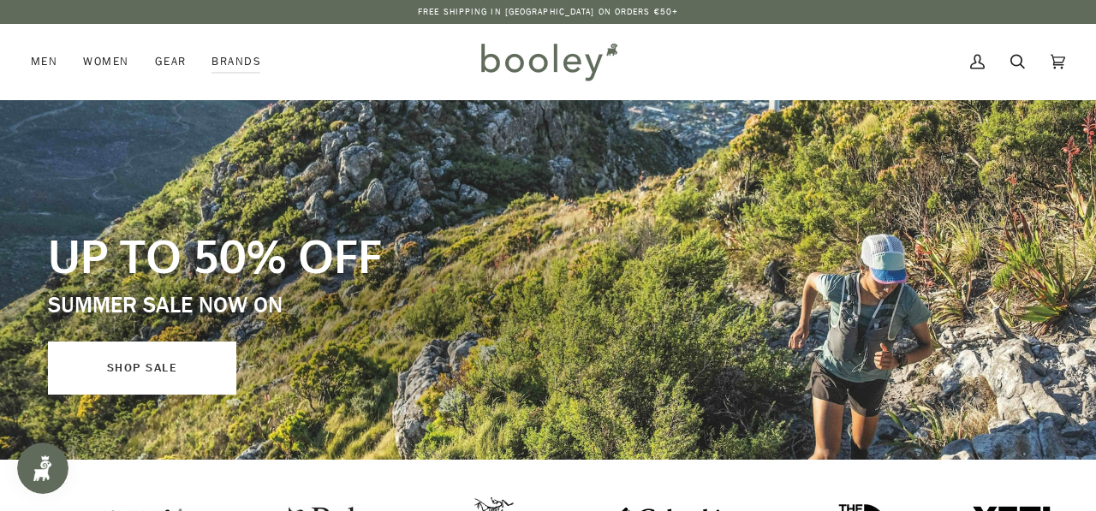
click at [143, 361] on link "SHOP SALE" at bounding box center [142, 368] width 188 height 53
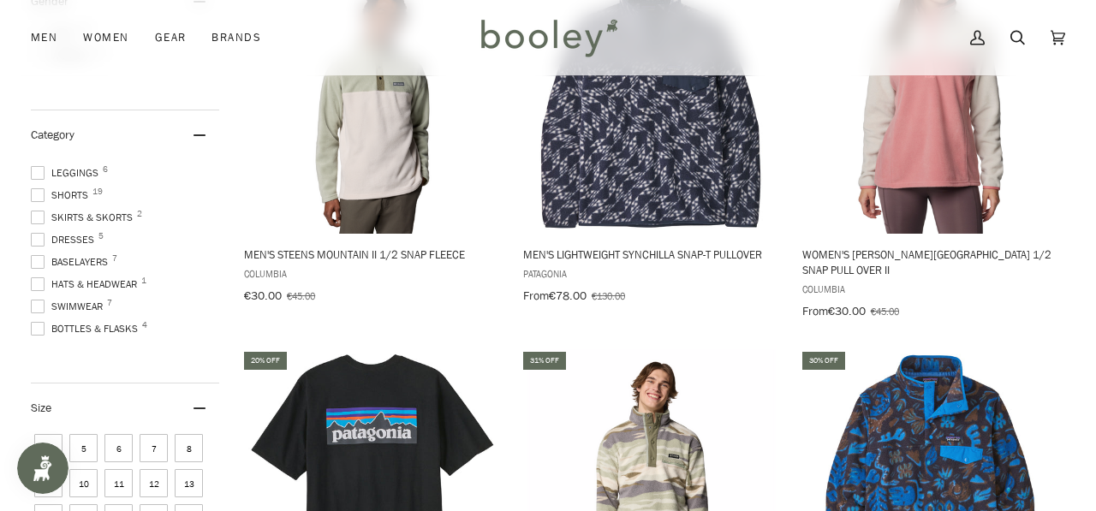
scroll to position [568, 0]
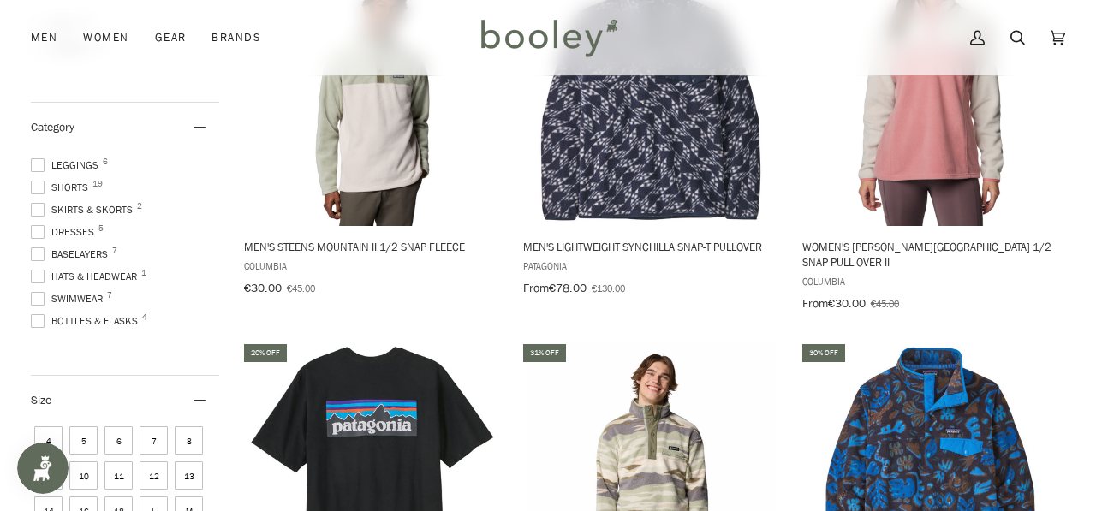
click at [44, 319] on span at bounding box center [38, 321] width 14 height 14
